Goal: Task Accomplishment & Management: Manage account settings

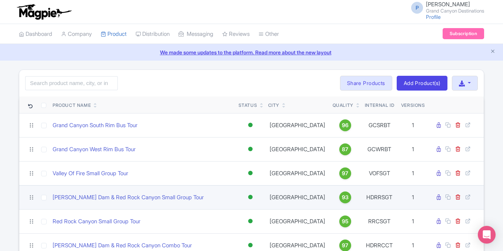
scroll to position [61, 0]
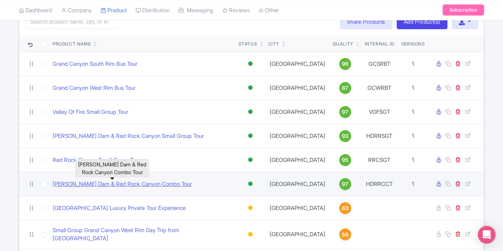
click at [140, 187] on link "[PERSON_NAME] Dam & Red Rock Canyon Combo Tour" at bounding box center [122, 184] width 139 height 9
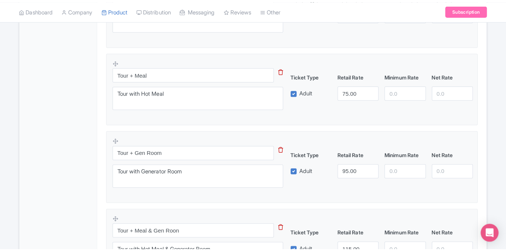
scroll to position [304, 0]
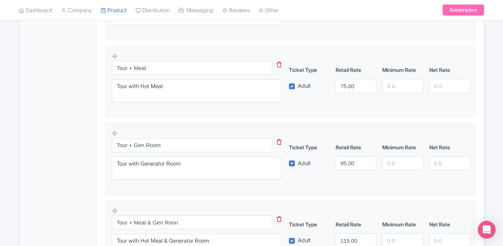
click at [279, 142] on icon at bounding box center [279, 142] width 5 height 6
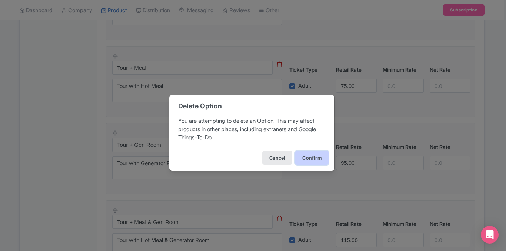
click at [310, 158] on button "Confirm" at bounding box center [311, 158] width 33 height 14
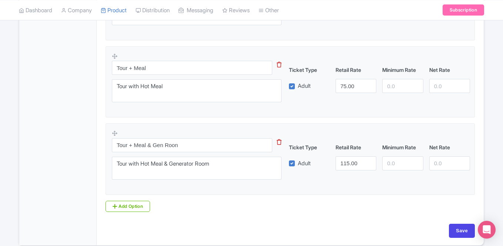
click at [278, 143] on icon at bounding box center [279, 142] width 5 height 6
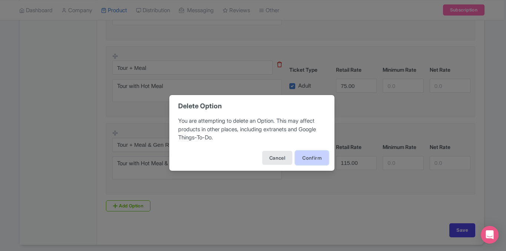
click at [304, 161] on button "Confirm" at bounding box center [311, 158] width 33 height 14
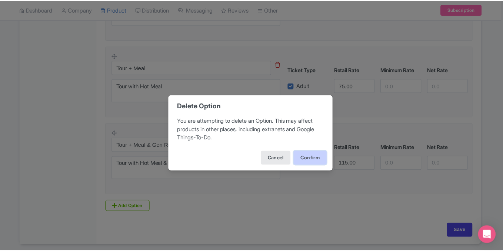
scroll to position [253, 0]
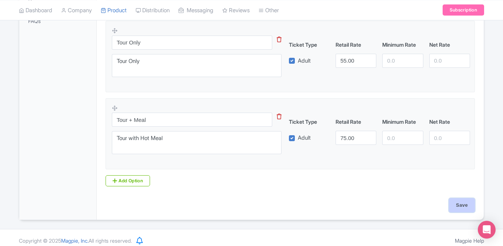
click at [461, 204] on input "Save" at bounding box center [462, 205] width 26 height 14
type input "Saving..."
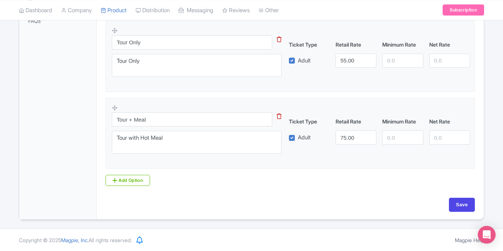
scroll to position [252, 0]
click at [463, 204] on input "Save" at bounding box center [462, 206] width 26 height 14
type input "Saving..."
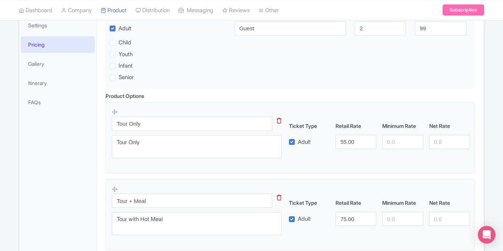
scroll to position [56, 0]
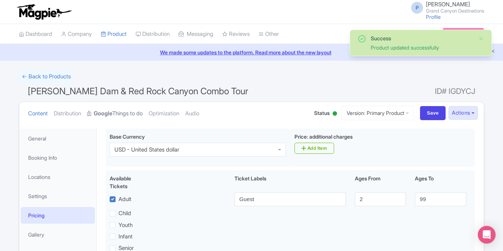
click at [112, 115] on strong "Google" at bounding box center [103, 114] width 19 height 9
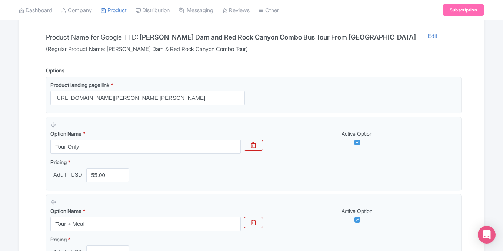
scroll to position [73, 0]
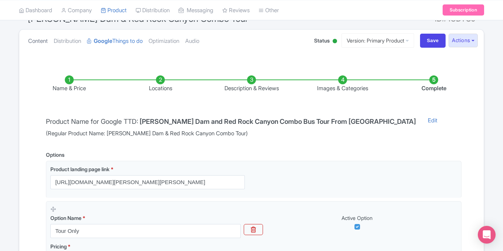
click at [41, 39] on link "Content" at bounding box center [38, 41] width 20 height 23
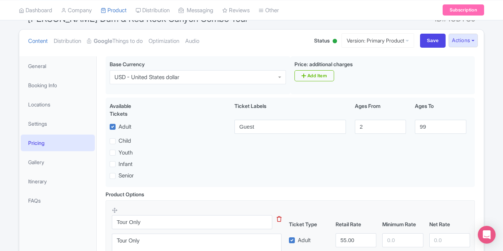
scroll to position [0, 0]
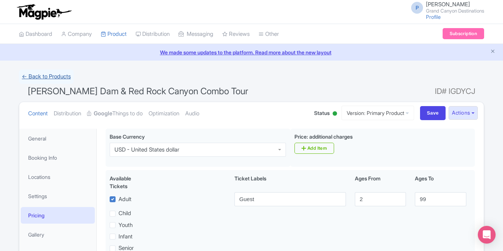
click at [54, 77] on link "← Back to Products" at bounding box center [46, 77] width 55 height 14
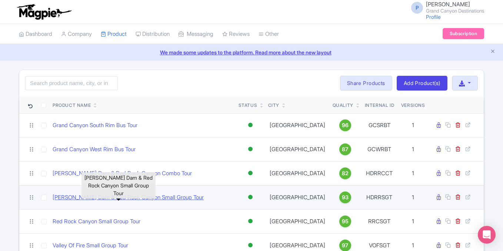
click at [153, 197] on link "Hoover Dam & Red Rock Canyon Small Group Tour" at bounding box center [128, 198] width 151 height 9
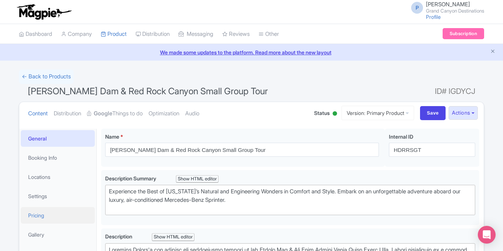
click at [45, 207] on link "Pricing" at bounding box center [58, 215] width 74 height 17
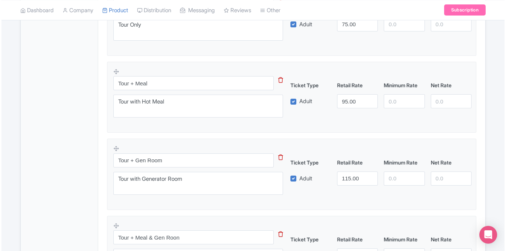
scroll to position [291, 0]
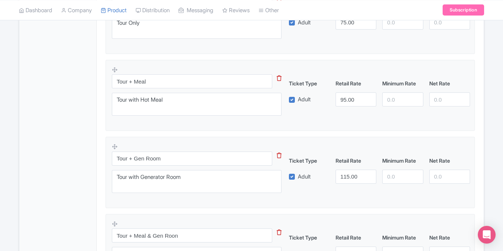
click at [279, 157] on icon at bounding box center [279, 156] width 5 height 6
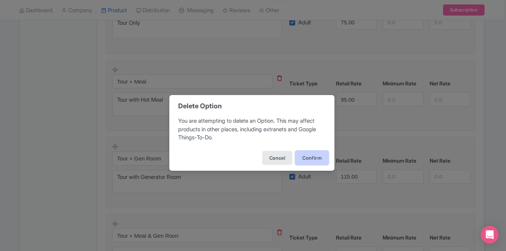
click at [310, 164] on button "Confirm" at bounding box center [311, 158] width 33 height 14
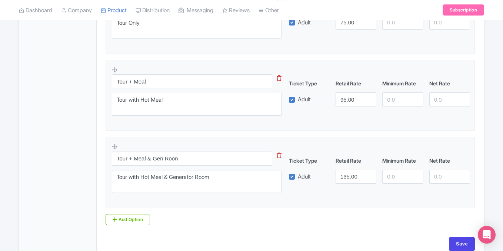
click at [278, 156] on icon at bounding box center [279, 156] width 5 height 6
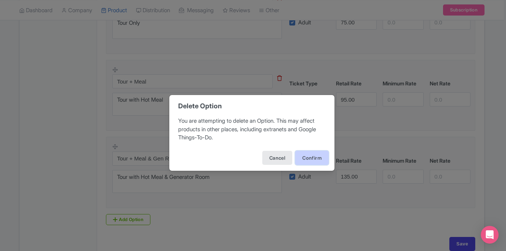
click at [313, 157] on button "Confirm" at bounding box center [311, 158] width 33 height 14
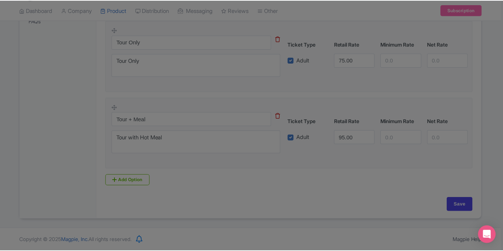
scroll to position [253, 0]
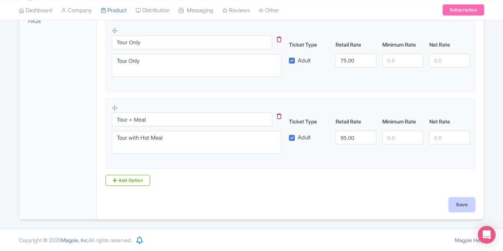
click at [459, 209] on input "Save" at bounding box center [462, 205] width 26 height 14
type input "Saving..."
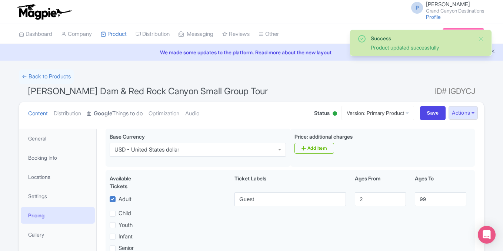
click at [126, 115] on link "Google Things to do" at bounding box center [115, 113] width 56 height 23
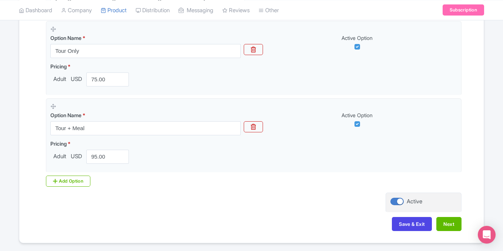
scroll to position [277, 0]
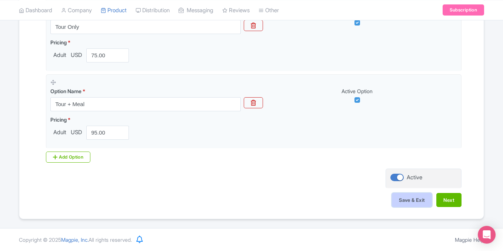
click at [419, 198] on button "Save & Exit" at bounding box center [412, 200] width 40 height 14
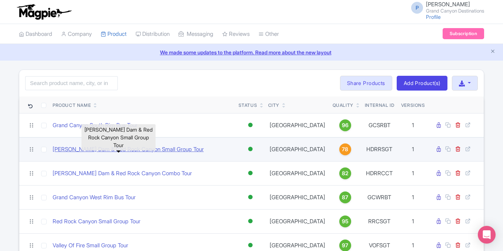
click at [153, 148] on link "[PERSON_NAME] Dam & Red Rock Canyon Small Group Tour" at bounding box center [128, 150] width 151 height 9
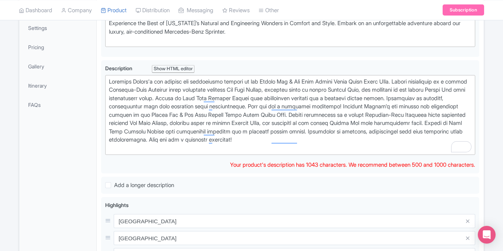
scroll to position [167, 0]
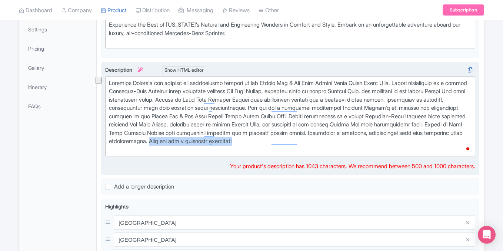
drag, startPoint x: 353, startPoint y: 141, endPoint x: 459, endPoint y: 139, distance: 106.3
click at [459, 139] on div "To enrich screen reader interactions, please activate Accessibility in Grammarl…" at bounding box center [290, 116] width 362 height 75
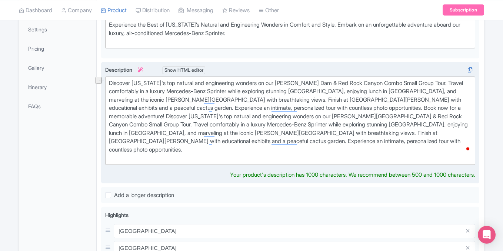
type trix-editor "<div>Discover Nevada's top natural and engineering wonders on our Hoover Dam &a…"
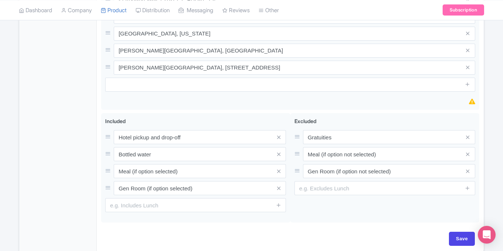
scroll to position [476, 0]
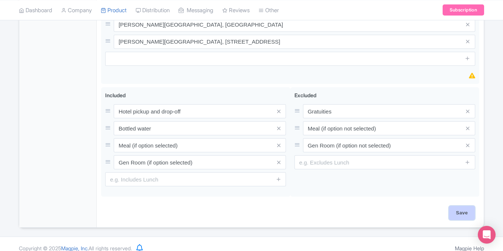
click at [463, 208] on input "Save" at bounding box center [462, 213] width 26 height 14
type input "Saving..."
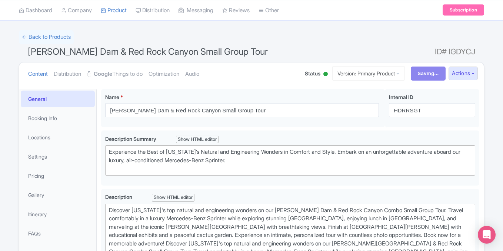
scroll to position [173, 0]
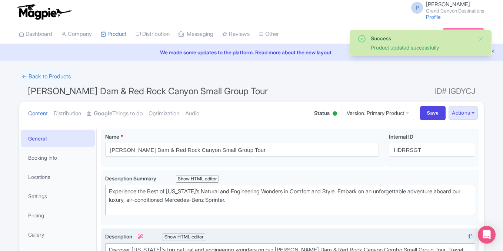
scroll to position [129, 0]
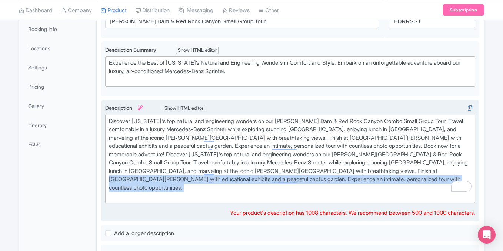
drag, startPoint x: 150, startPoint y: 178, endPoint x: 364, endPoint y: 187, distance: 214.9
click at [364, 187] on div "Discover Nevada's top natural and engineering wonders on our Hoover Dam & Red R…" at bounding box center [290, 158] width 362 height 83
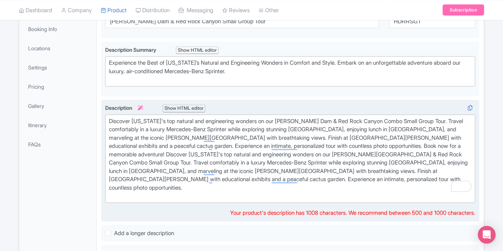
type trix-editor "<div>Discover Nevada's top natural and engineering wonders on our Hoover Dam &a…"
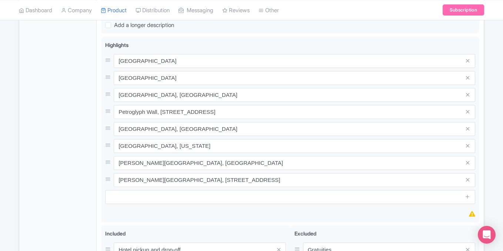
scroll to position [461, 0]
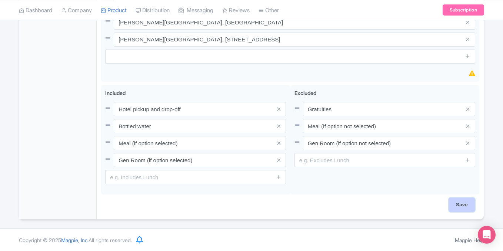
click at [457, 207] on input "Save" at bounding box center [462, 205] width 26 height 14
type input "Saving..."
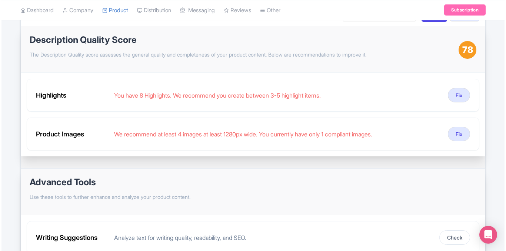
scroll to position [97, 0]
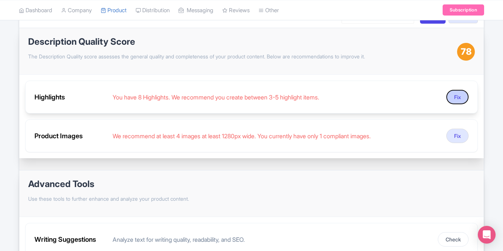
click at [455, 94] on button "Fix" at bounding box center [457, 97] width 22 height 14
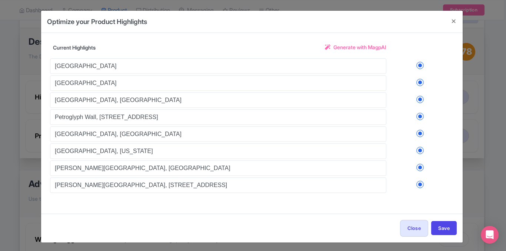
click at [354, 199] on div "Re-generate" at bounding box center [252, 199] width 404 height 12
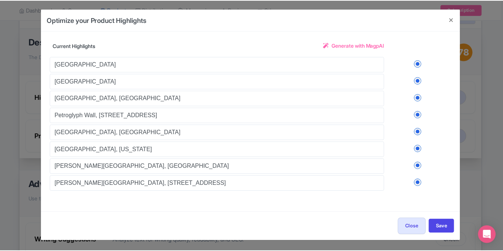
scroll to position [2, 0]
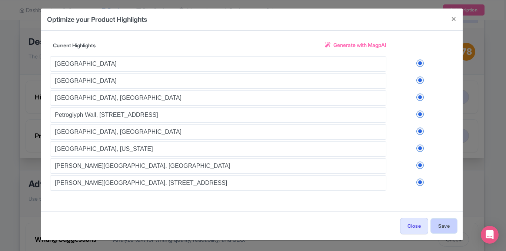
click at [446, 226] on button "Save" at bounding box center [444, 226] width 26 height 14
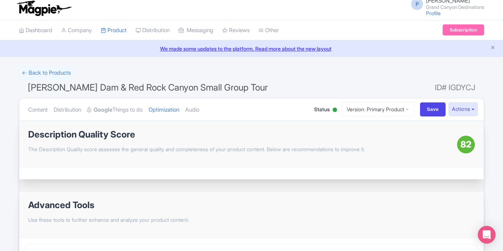
scroll to position [0, 0]
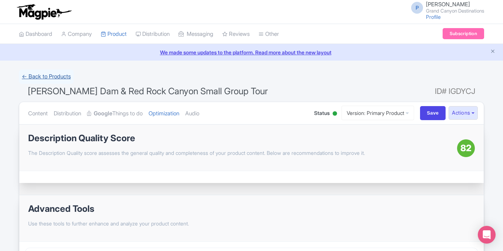
click at [39, 78] on link "← Back to Products" at bounding box center [46, 77] width 55 height 14
